Goal: Task Accomplishment & Management: Manage account settings

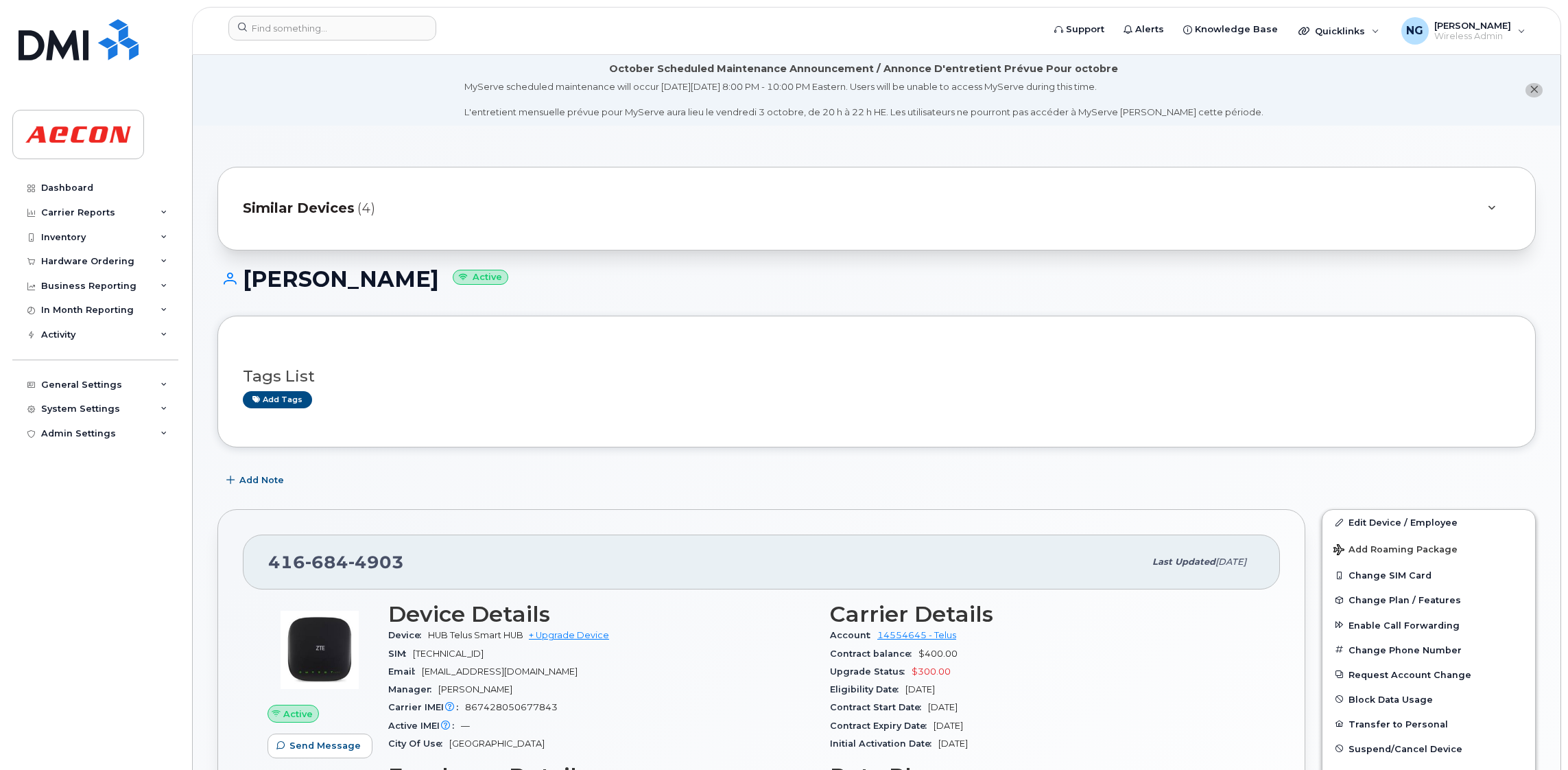
scroll to position [273, 0]
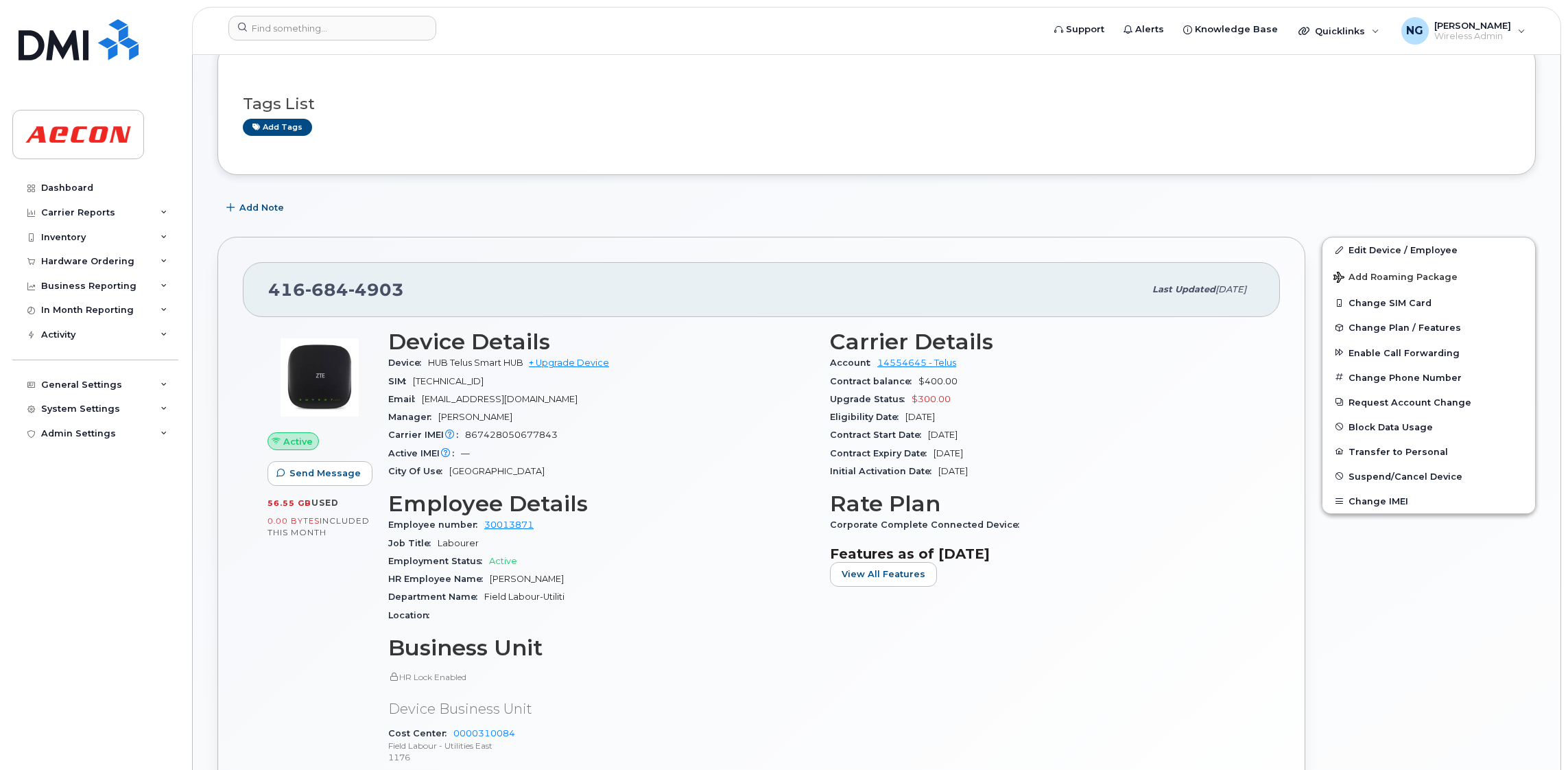
drag, startPoint x: 536, startPoint y: 388, endPoint x: 279, endPoint y: 100, distance: 386.0
click at [536, 378] on div "SIM [TECHNICAL_ID]" at bounding box center [601, 382] width 426 height 18
drag, startPoint x: 87, startPoint y: 181, endPoint x: 96, endPoint y: 199, distance: 20.1
click at [87, 181] on link "Dashboard" at bounding box center [96, 188] width 166 height 25
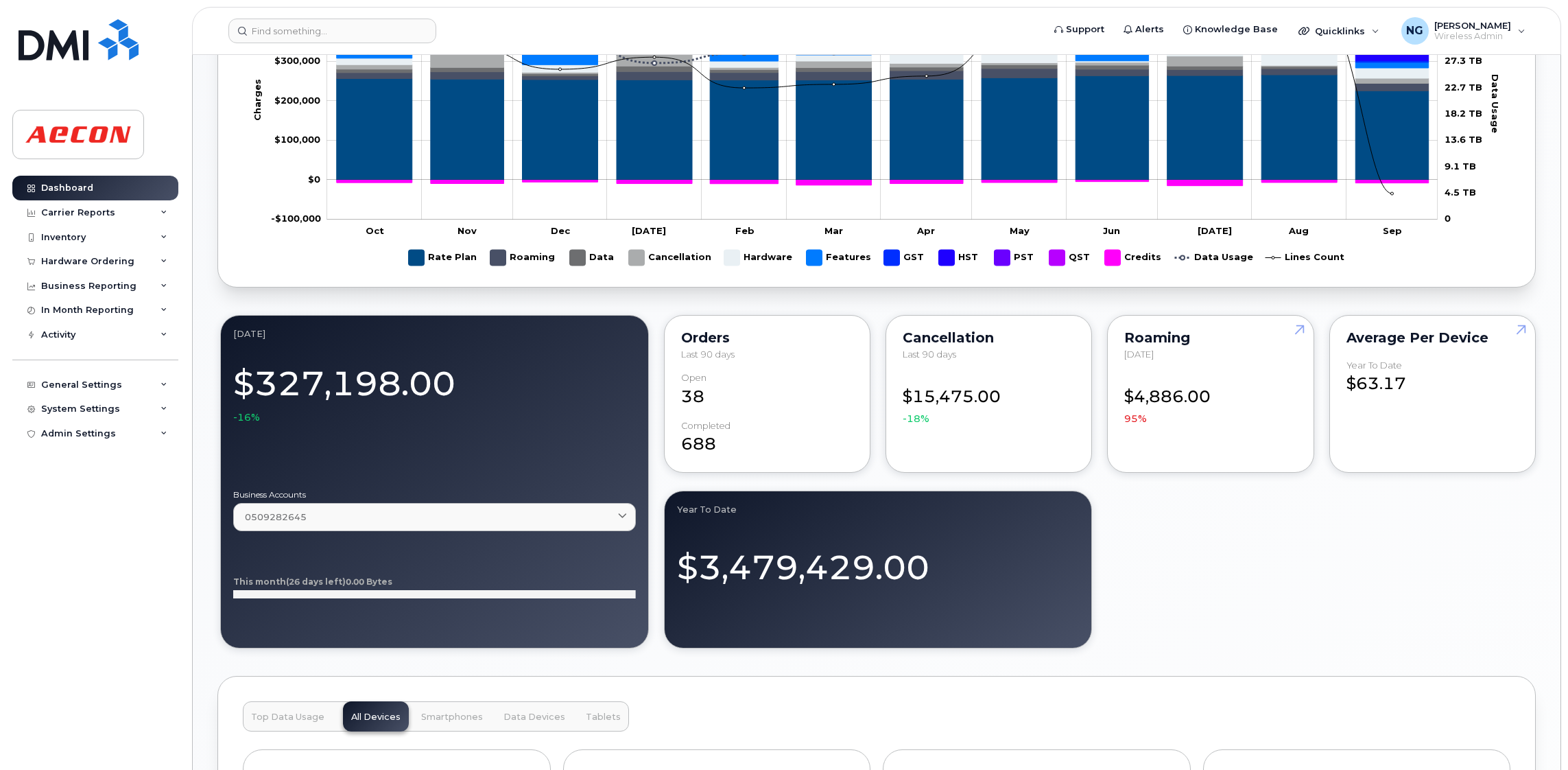
scroll to position [1235, 0]
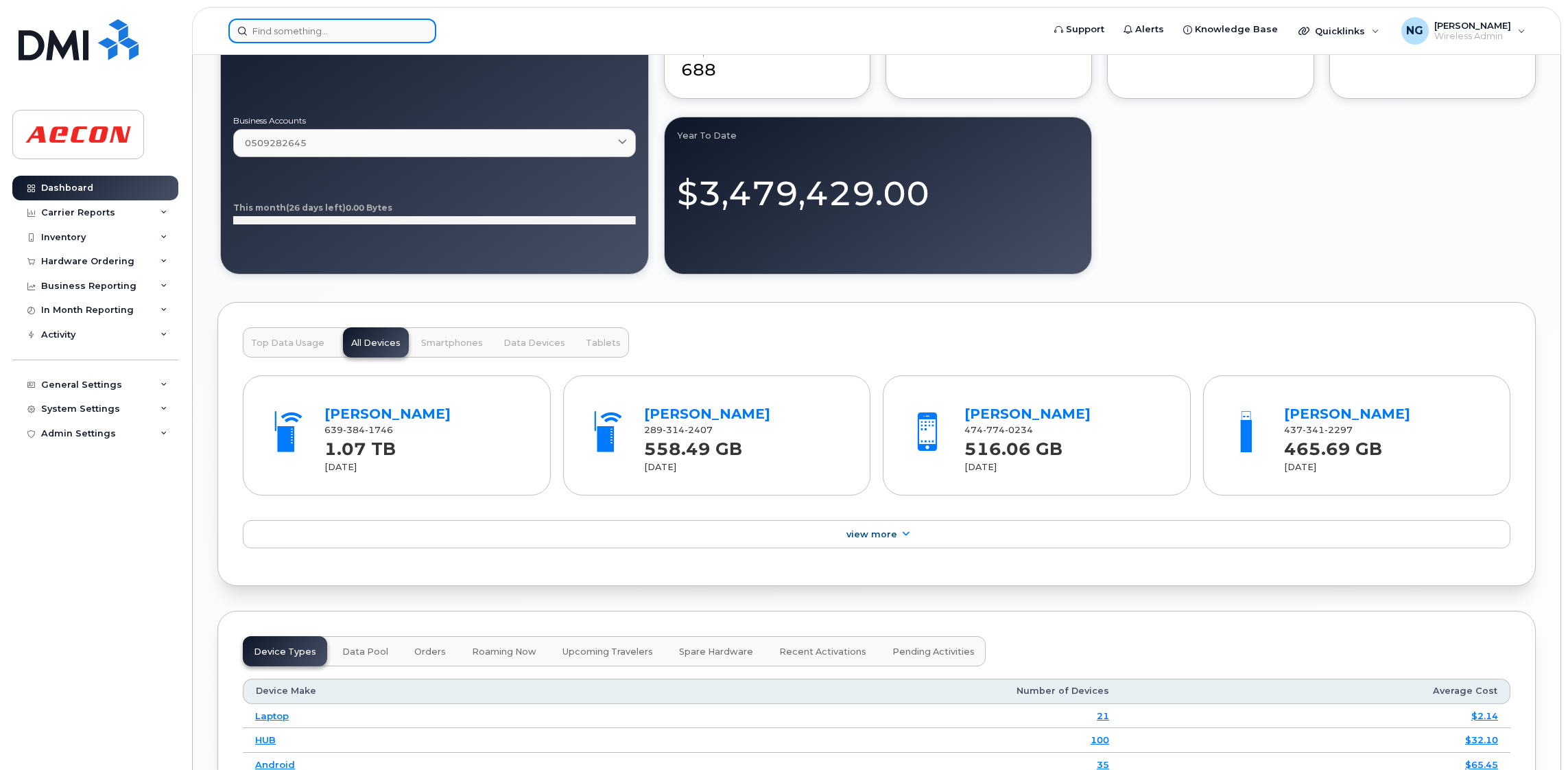
click at [316, 19] on input at bounding box center [332, 31] width 208 height 25
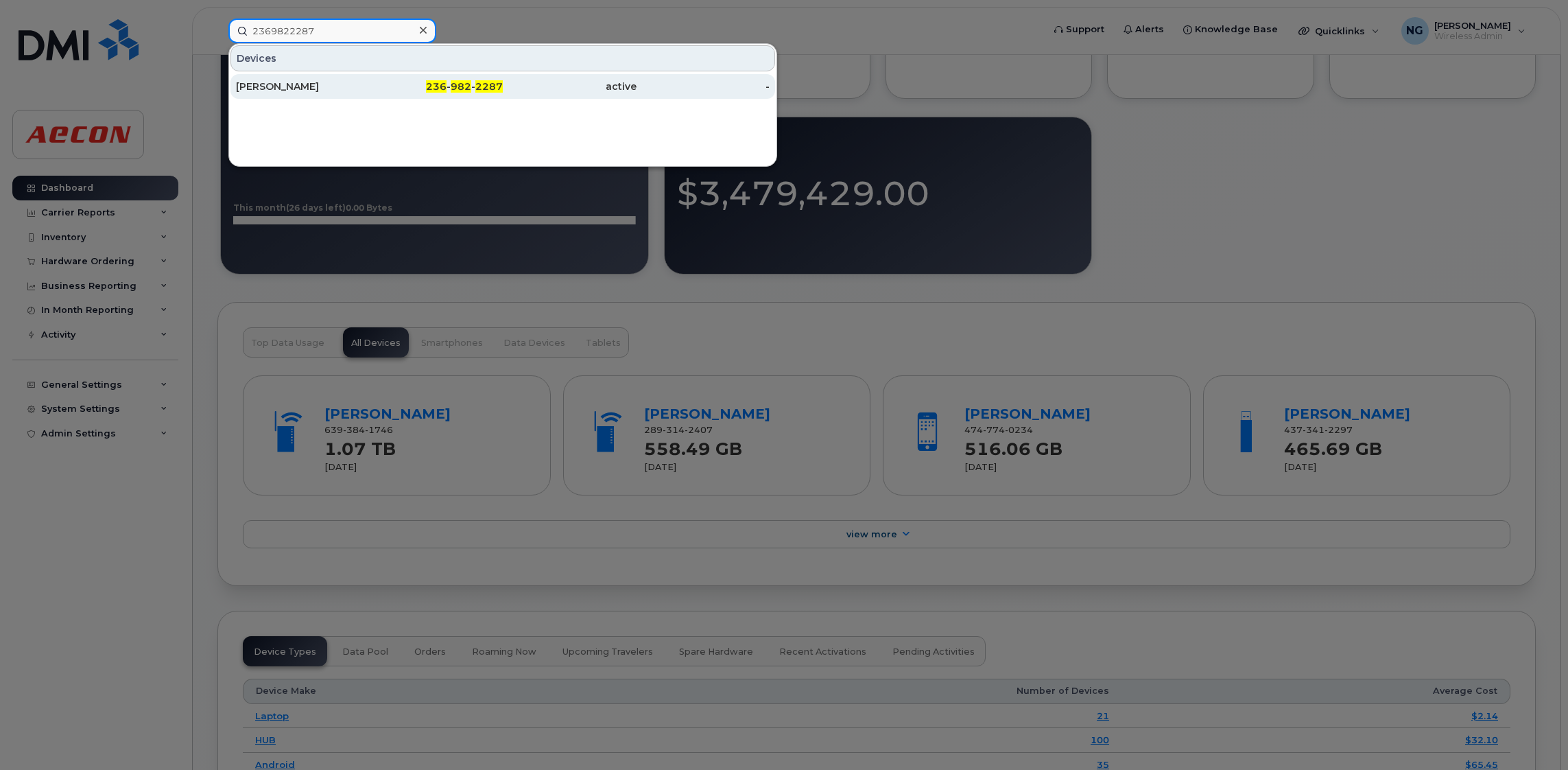
type input "2369822287"
click at [491, 92] on div "236 - 982 - 2287" at bounding box center [436, 86] width 134 height 14
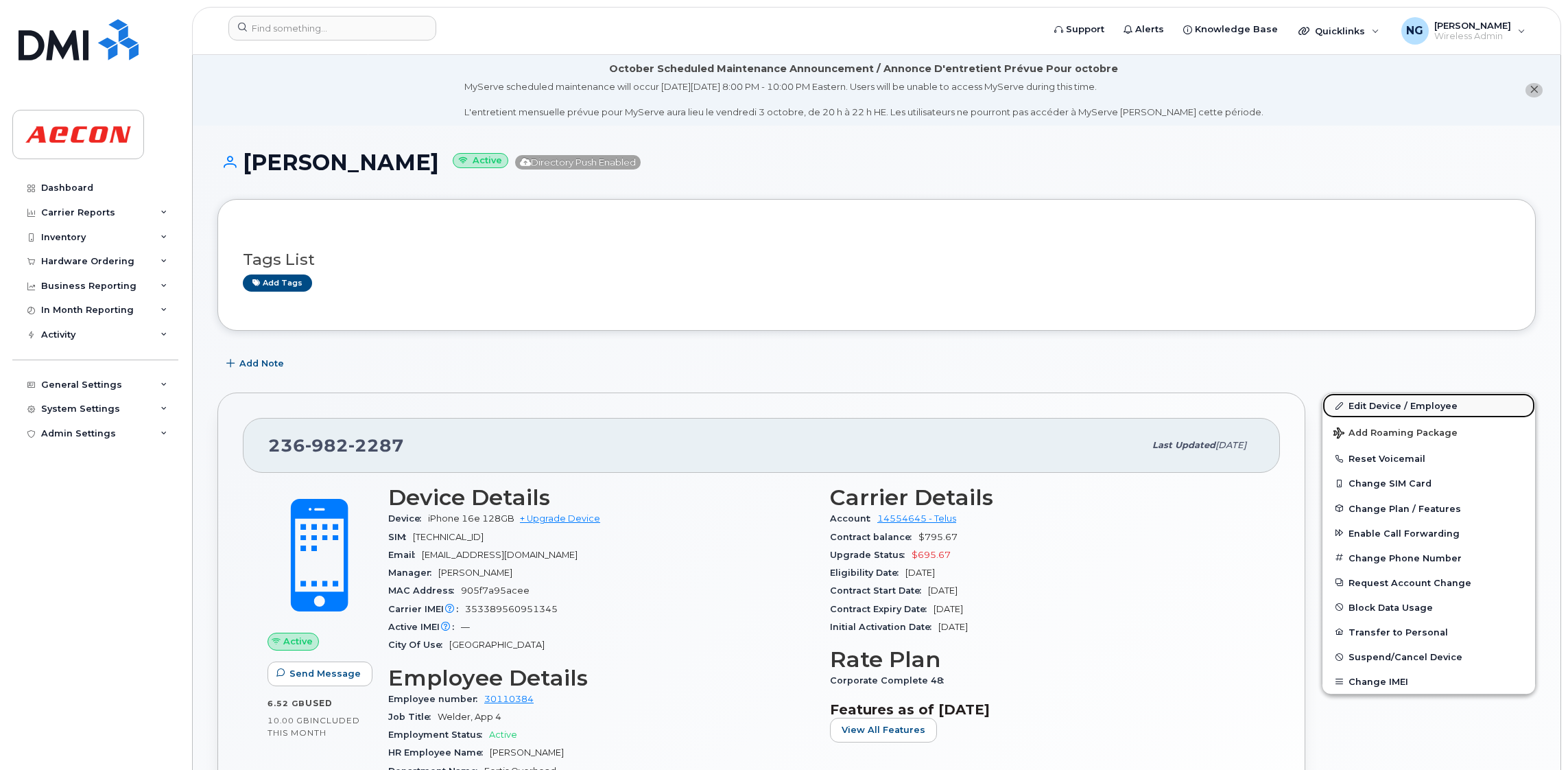
click at [1399, 410] on link "Edit Device / Employee" at bounding box center [1429, 406] width 213 height 25
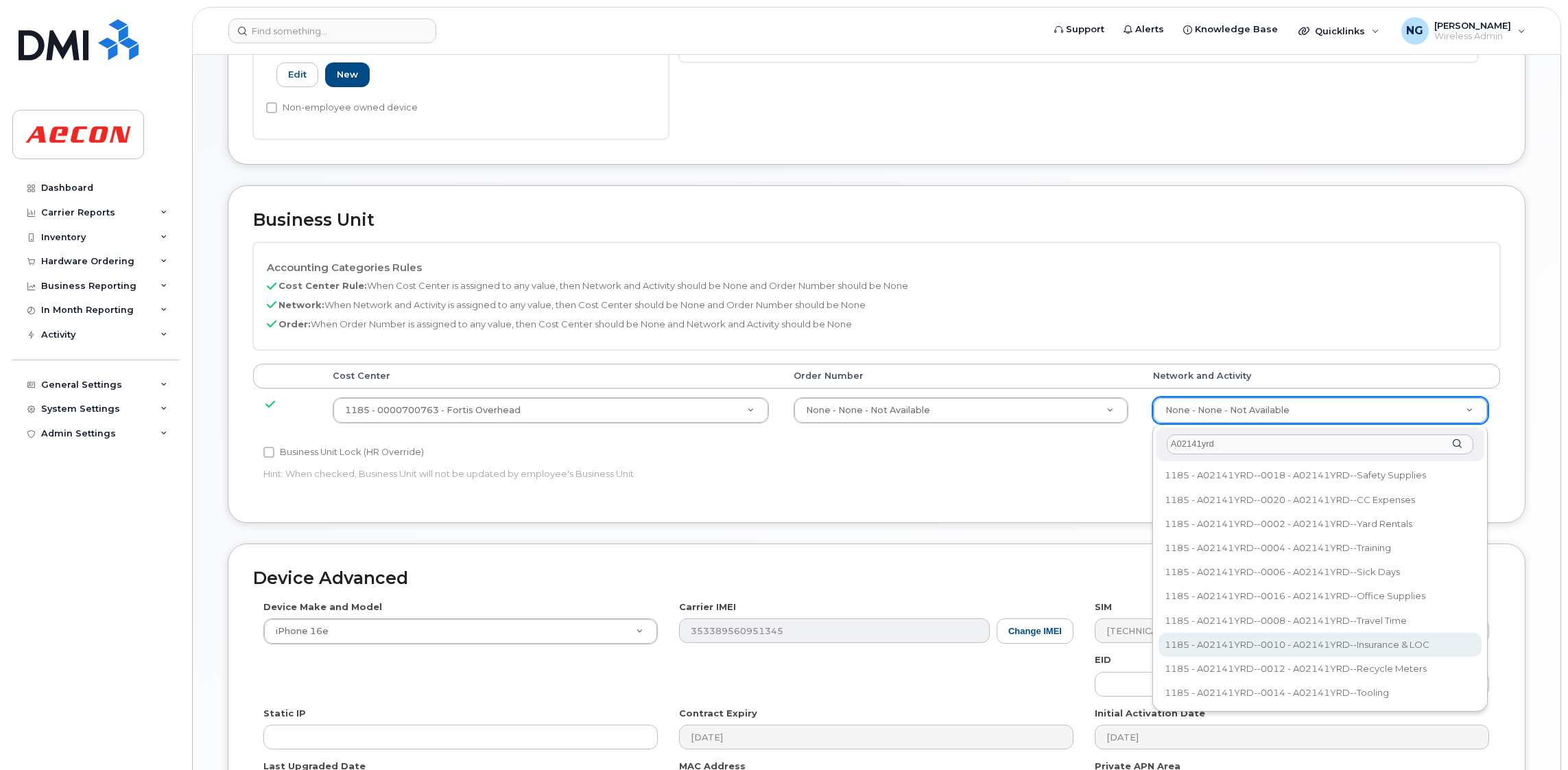
scroll to position [699, 0]
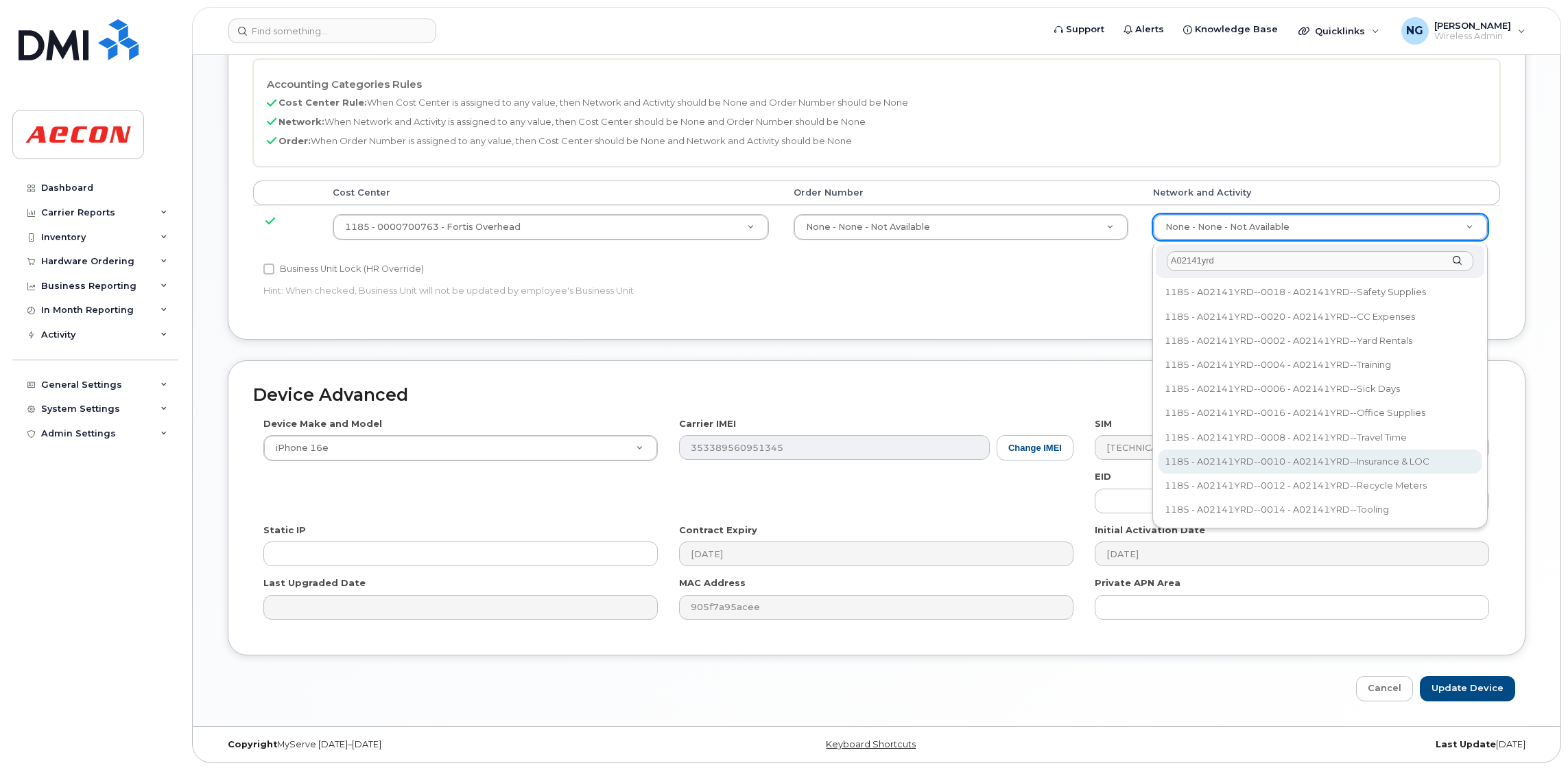
type input "A02141yrd"
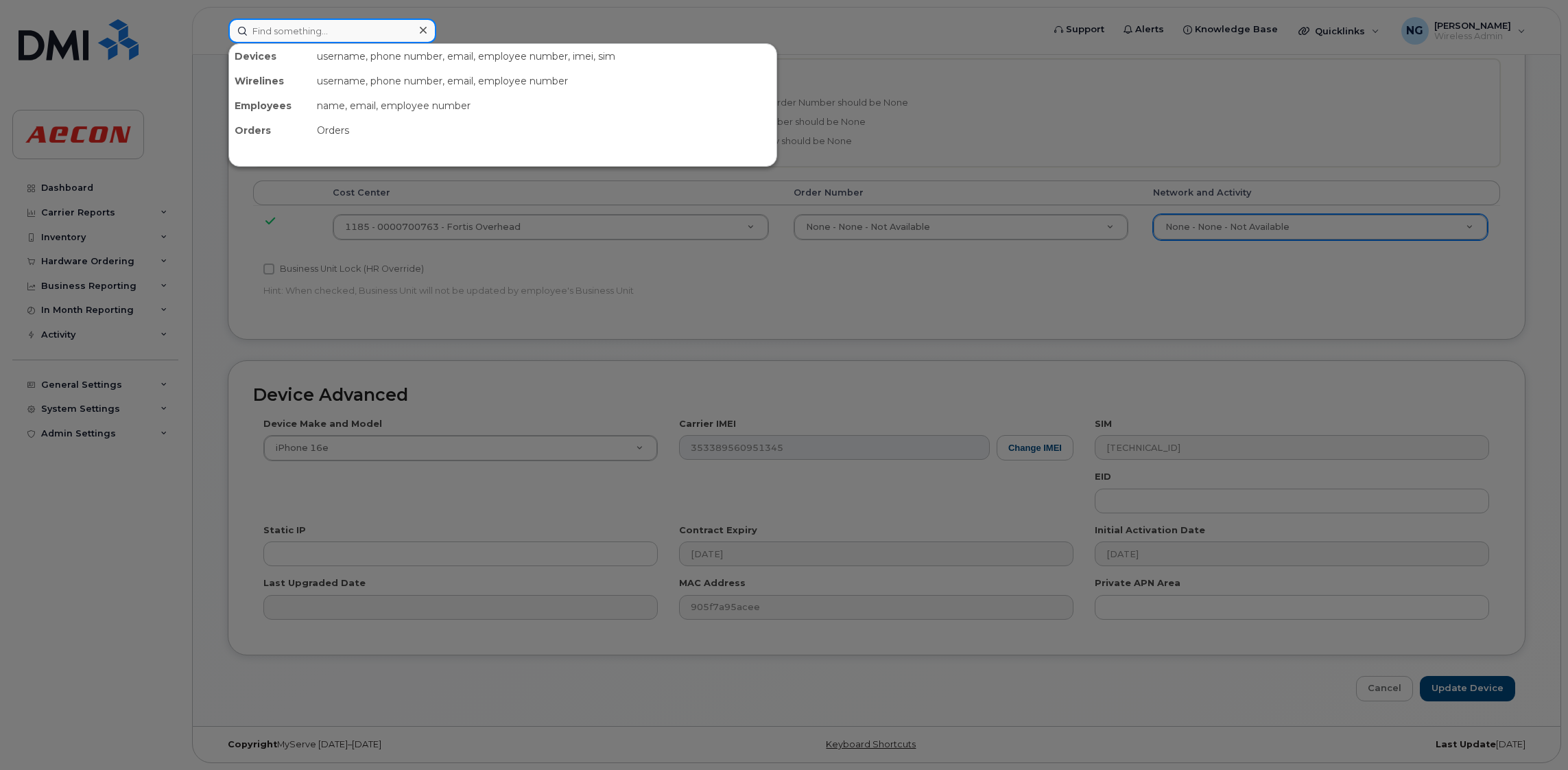
click at [341, 30] on input at bounding box center [332, 31] width 208 height 25
click at [1378, 681] on div at bounding box center [784, 385] width 1568 height 770
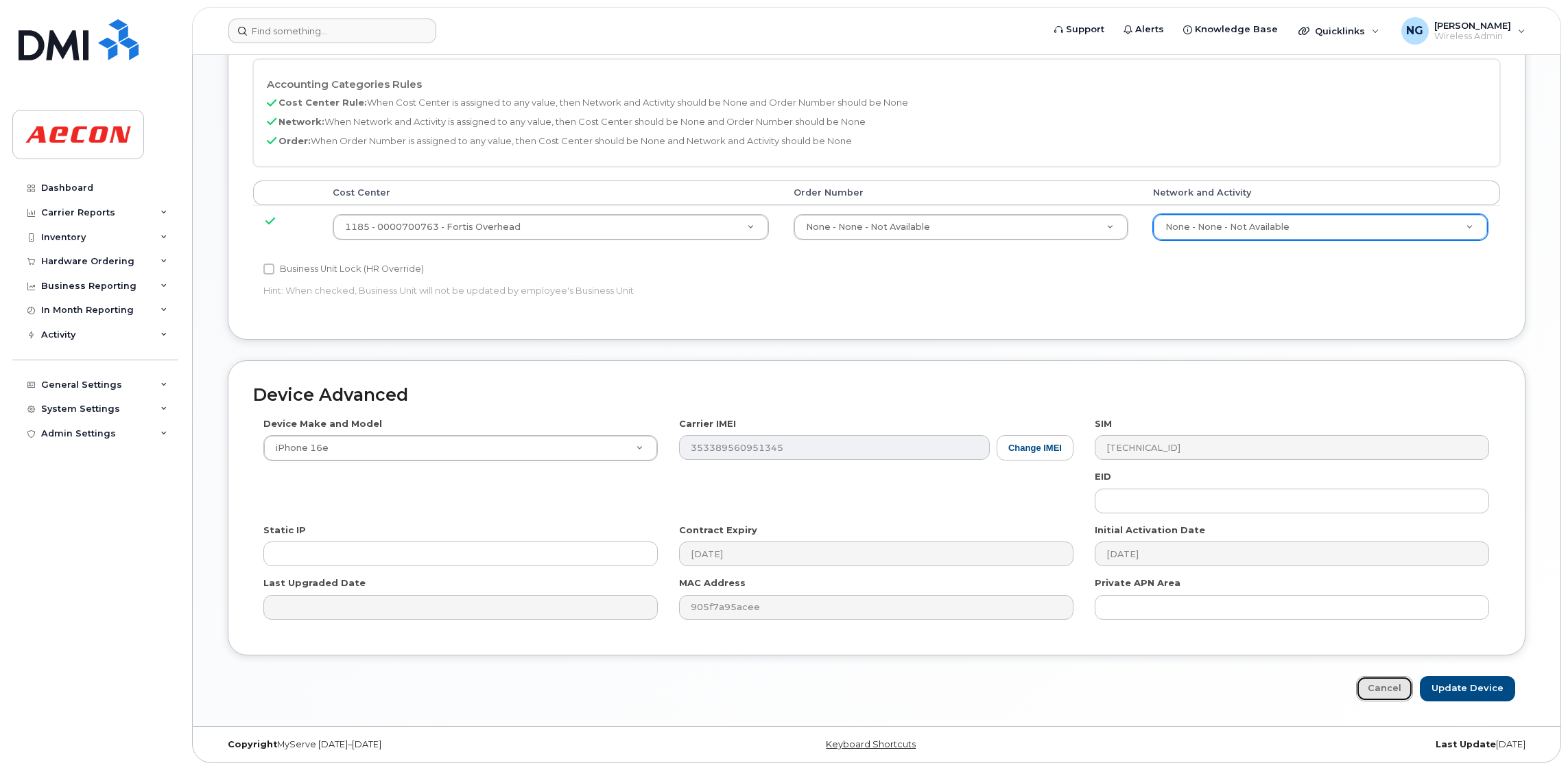
click at [1384, 695] on link "Cancel" at bounding box center [1384, 688] width 57 height 26
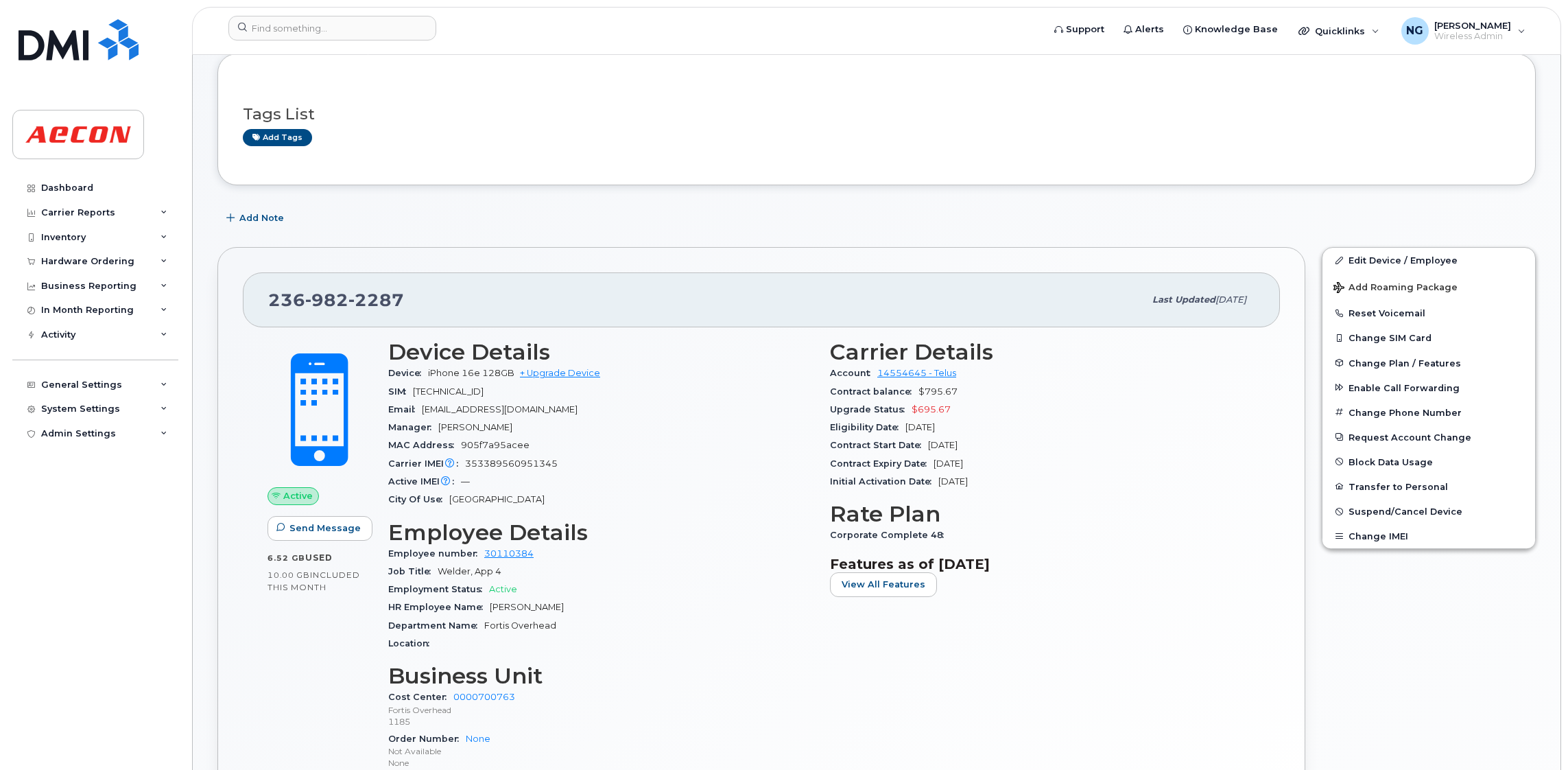
scroll to position [206, 0]
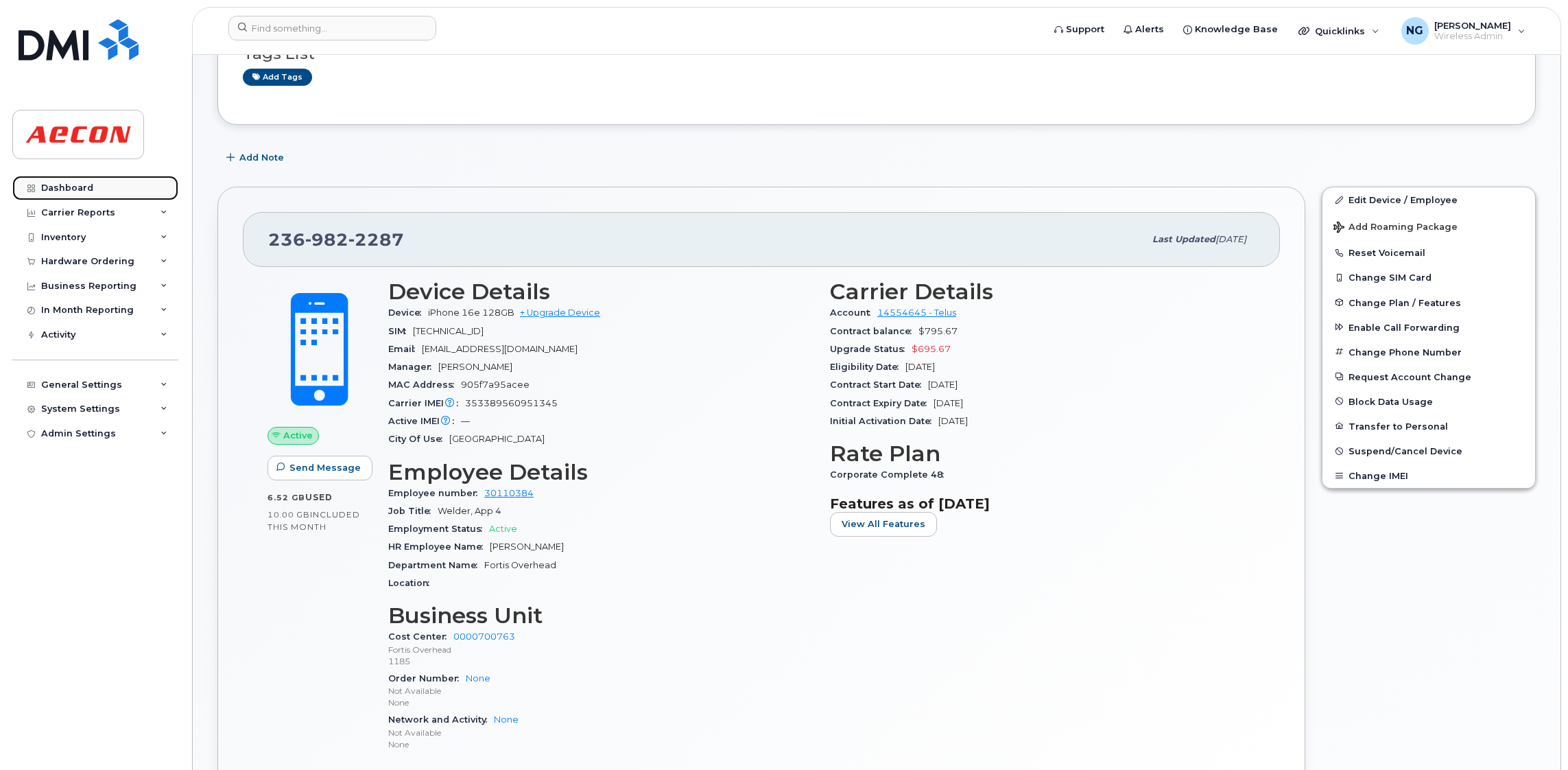
click at [85, 197] on link "Dashboard" at bounding box center [96, 188] width 166 height 25
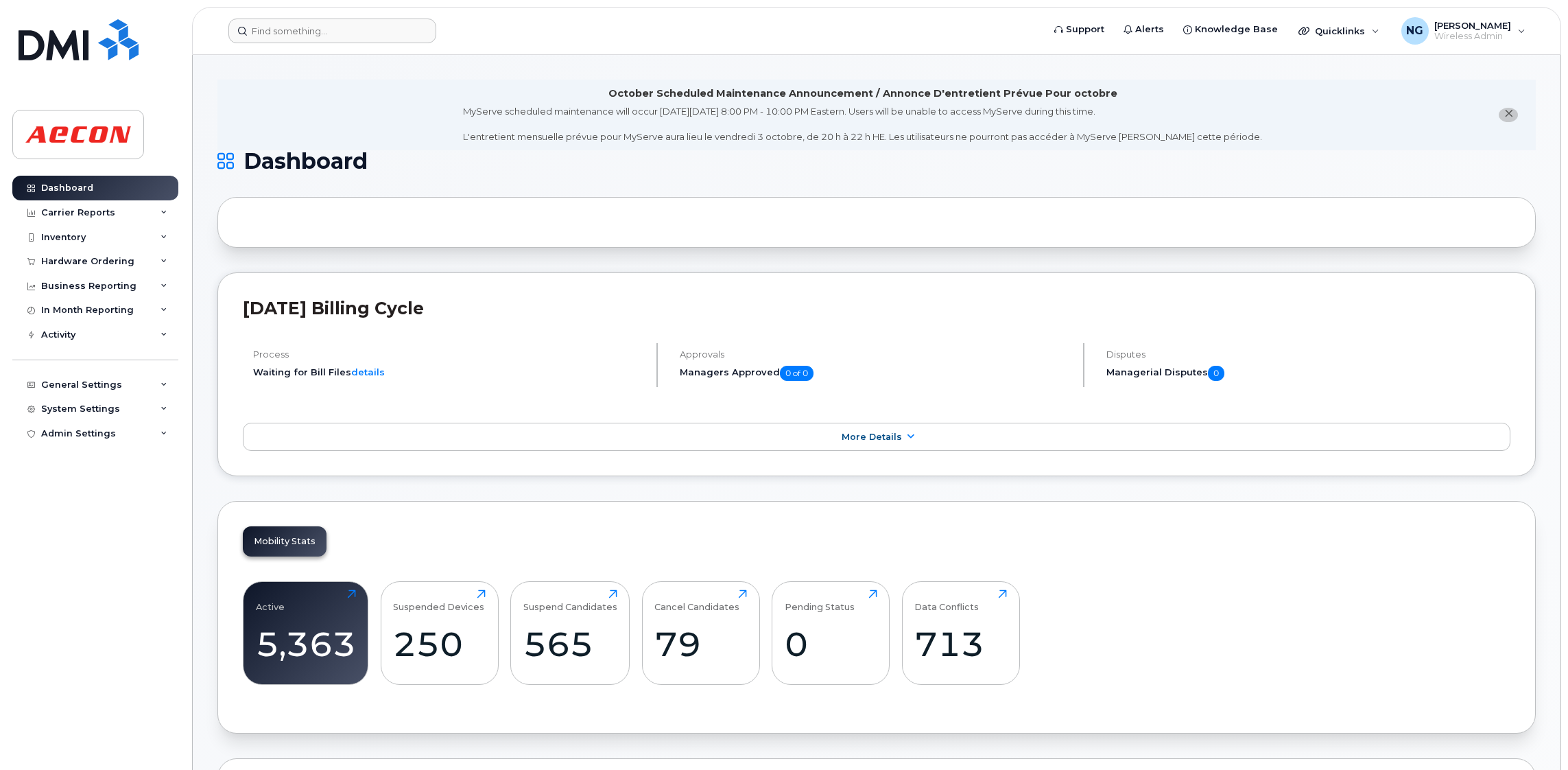
click at [325, 18] on header "Support Alerts Knowledge Base Quicklinks Suspend / Cancel Device Change SIM Car…" at bounding box center [876, 31] width 1369 height 48
click at [325, 19] on input at bounding box center [332, 31] width 208 height 25
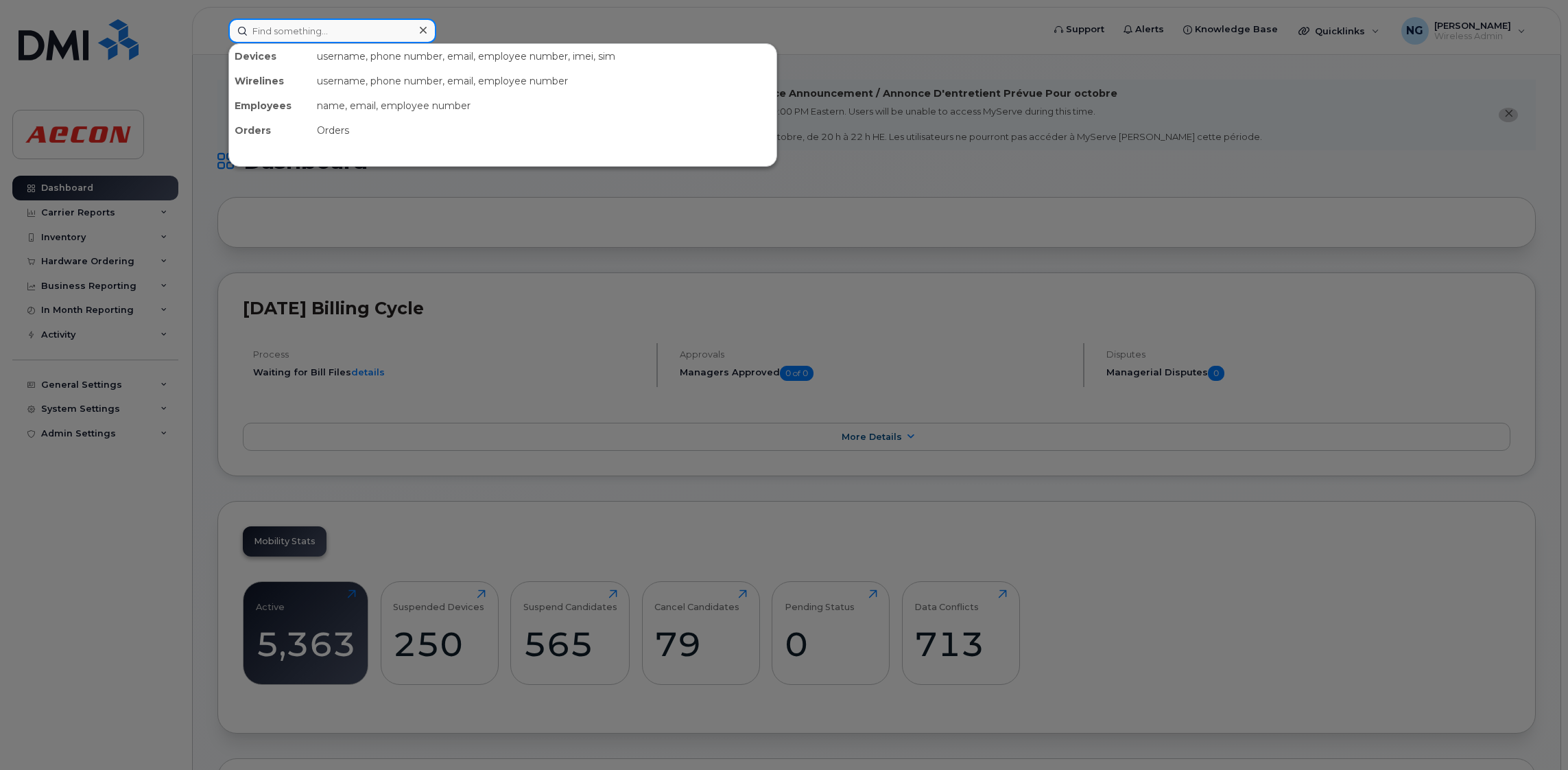
click at [278, 21] on input at bounding box center [332, 31] width 208 height 25
type input "2266685148"
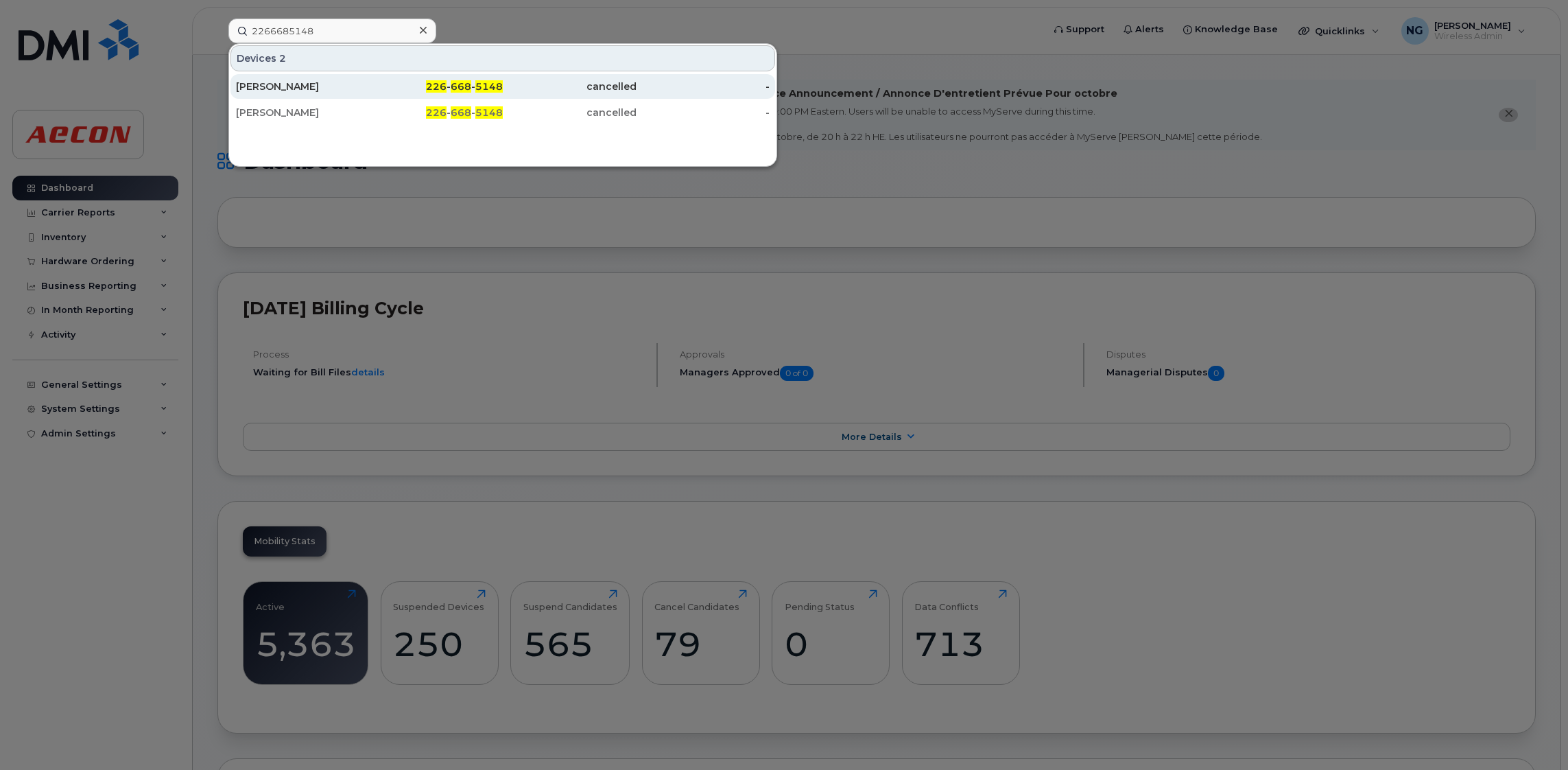
click at [477, 81] on span "5148" at bounding box center [488, 86] width 27 height 12
click at [481, 79] on div "226 - 668 - 5148" at bounding box center [436, 86] width 134 height 25
